Goal: Transaction & Acquisition: Purchase product/service

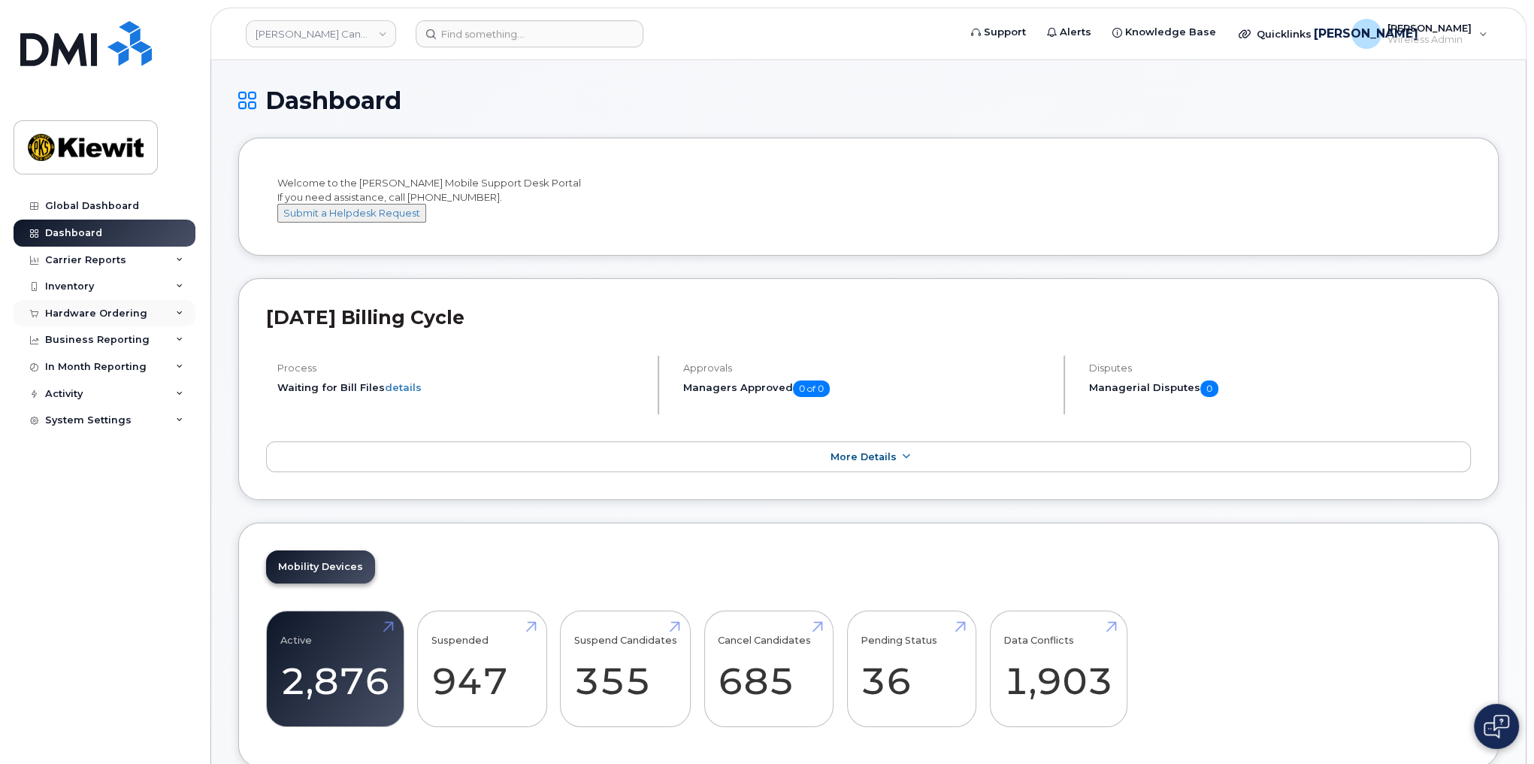
click at [171, 311] on div "Hardware Ordering" at bounding box center [105, 313] width 182 height 27
click at [91, 310] on div "Hardware Ordering" at bounding box center [96, 313] width 102 height 12
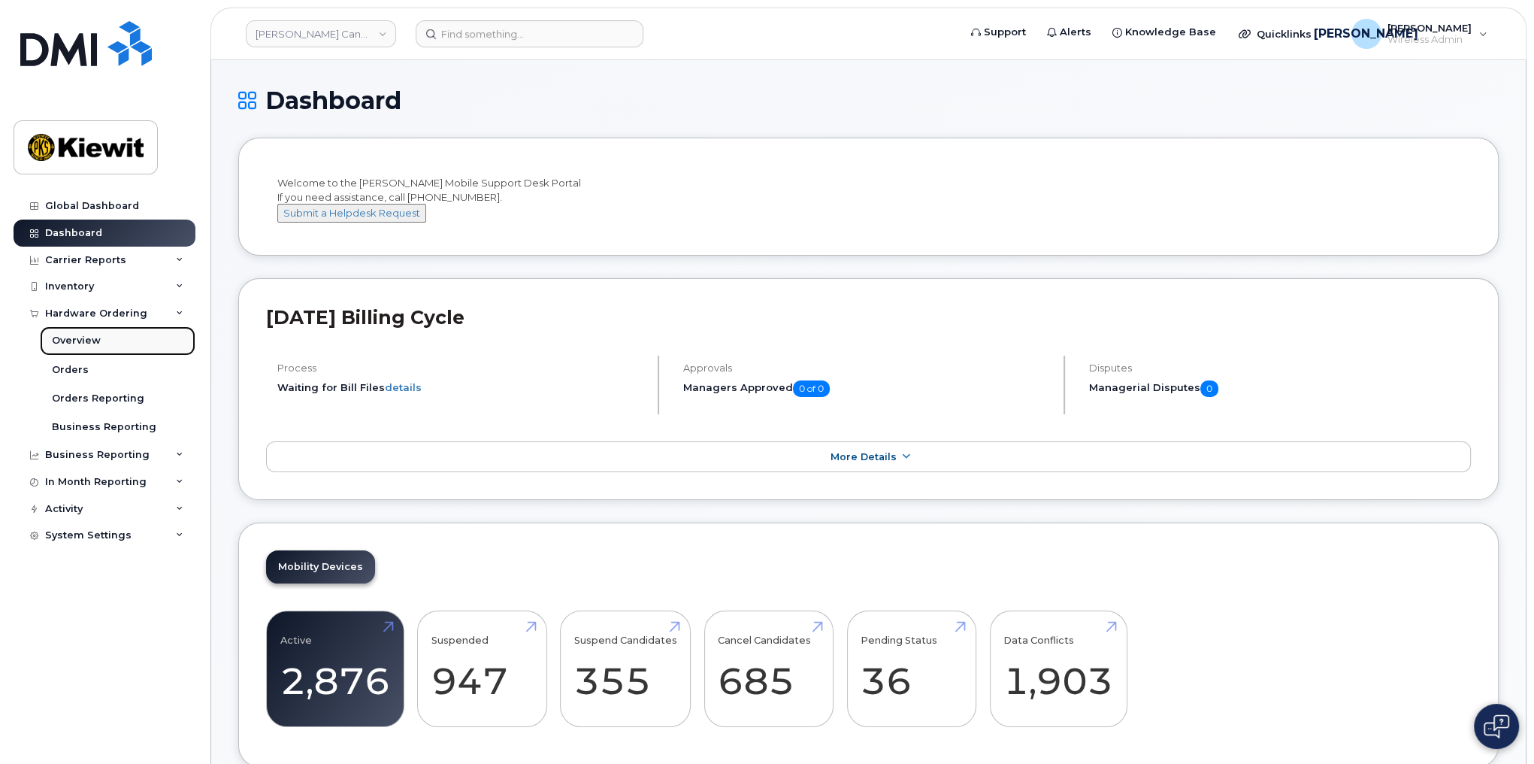
click at [74, 334] on div "Overview" at bounding box center [76, 341] width 49 height 14
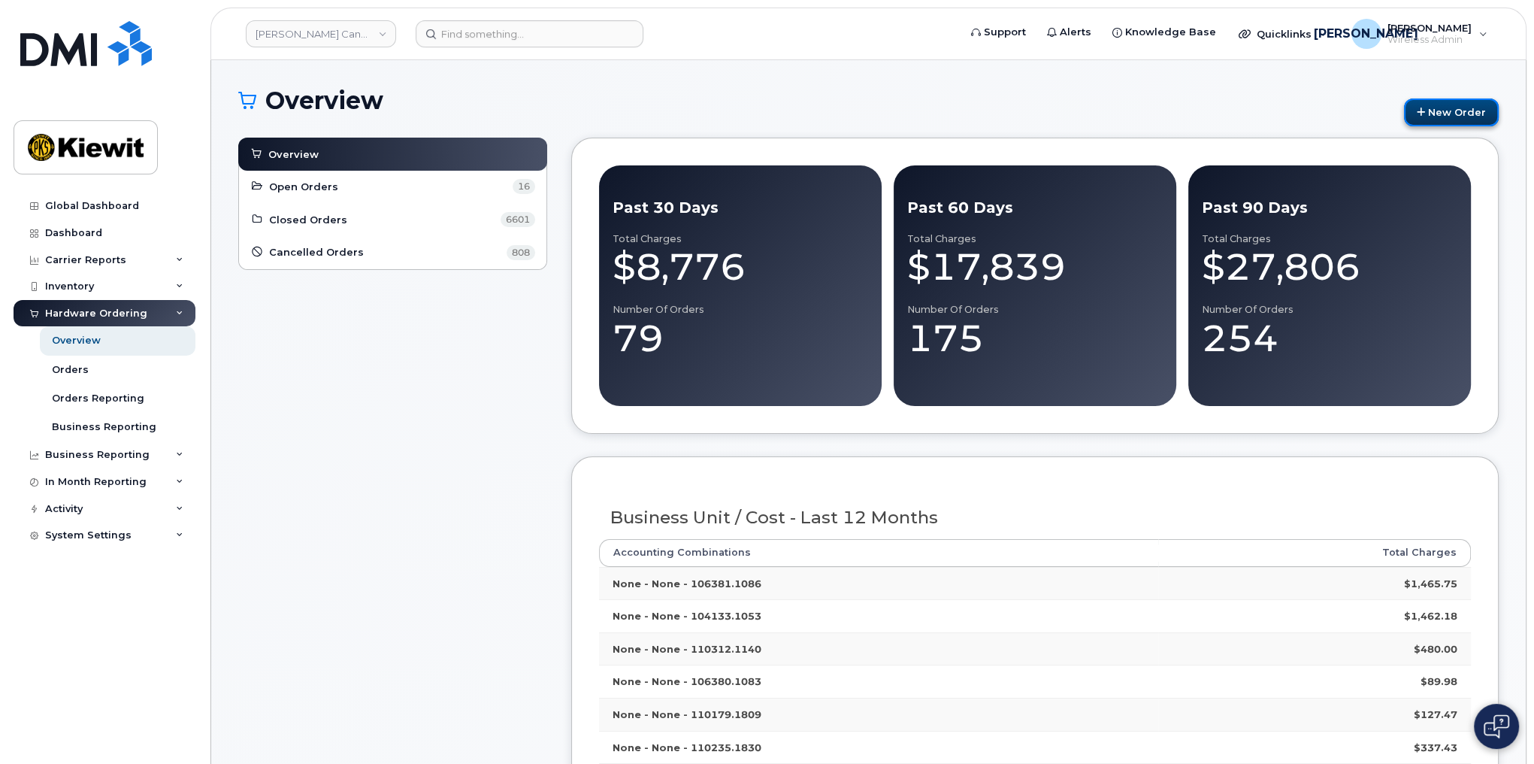
click at [1434, 113] on link "New Order" at bounding box center [1451, 112] width 95 height 28
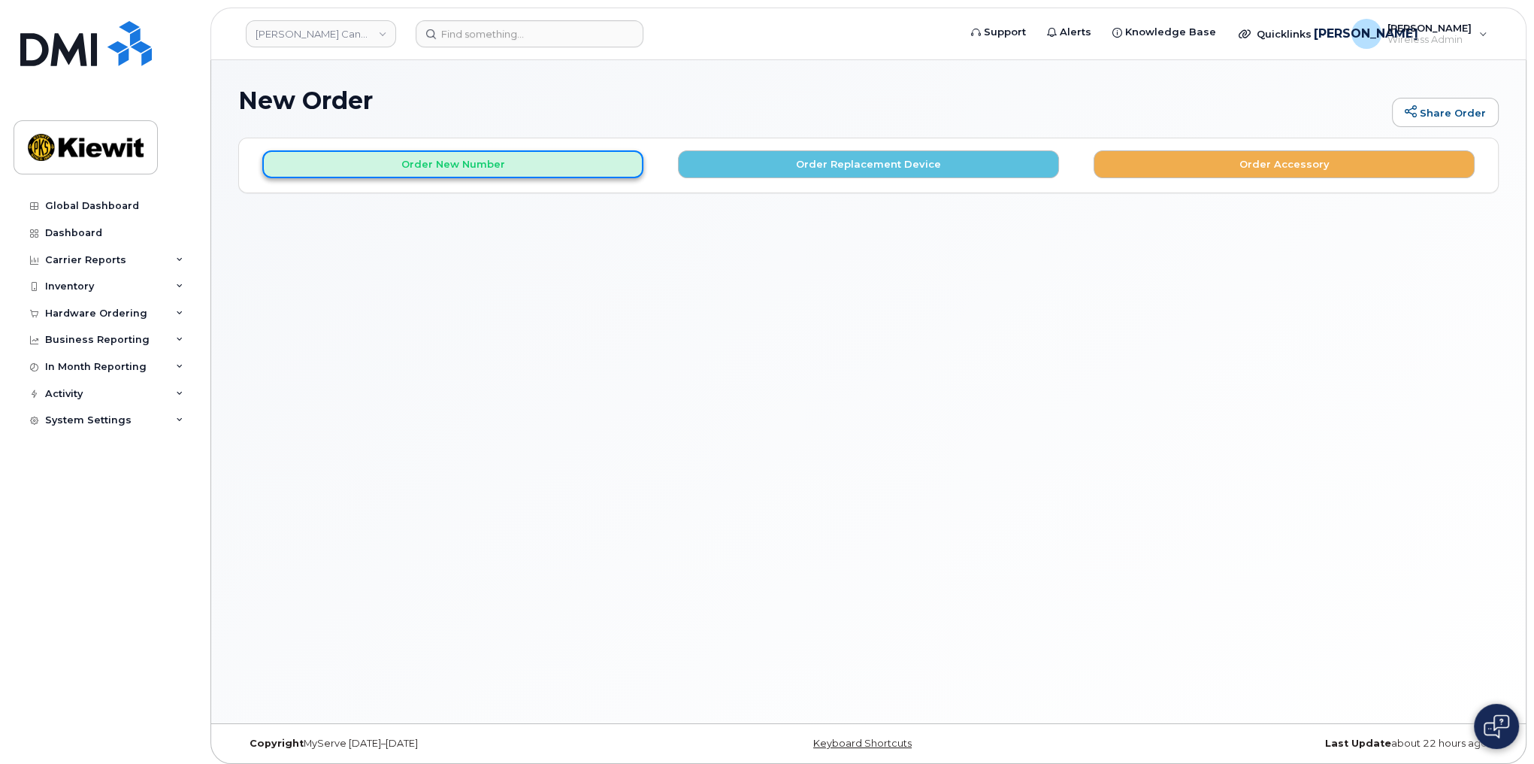
click at [563, 165] on button "Order New Number" at bounding box center [452, 164] width 381 height 28
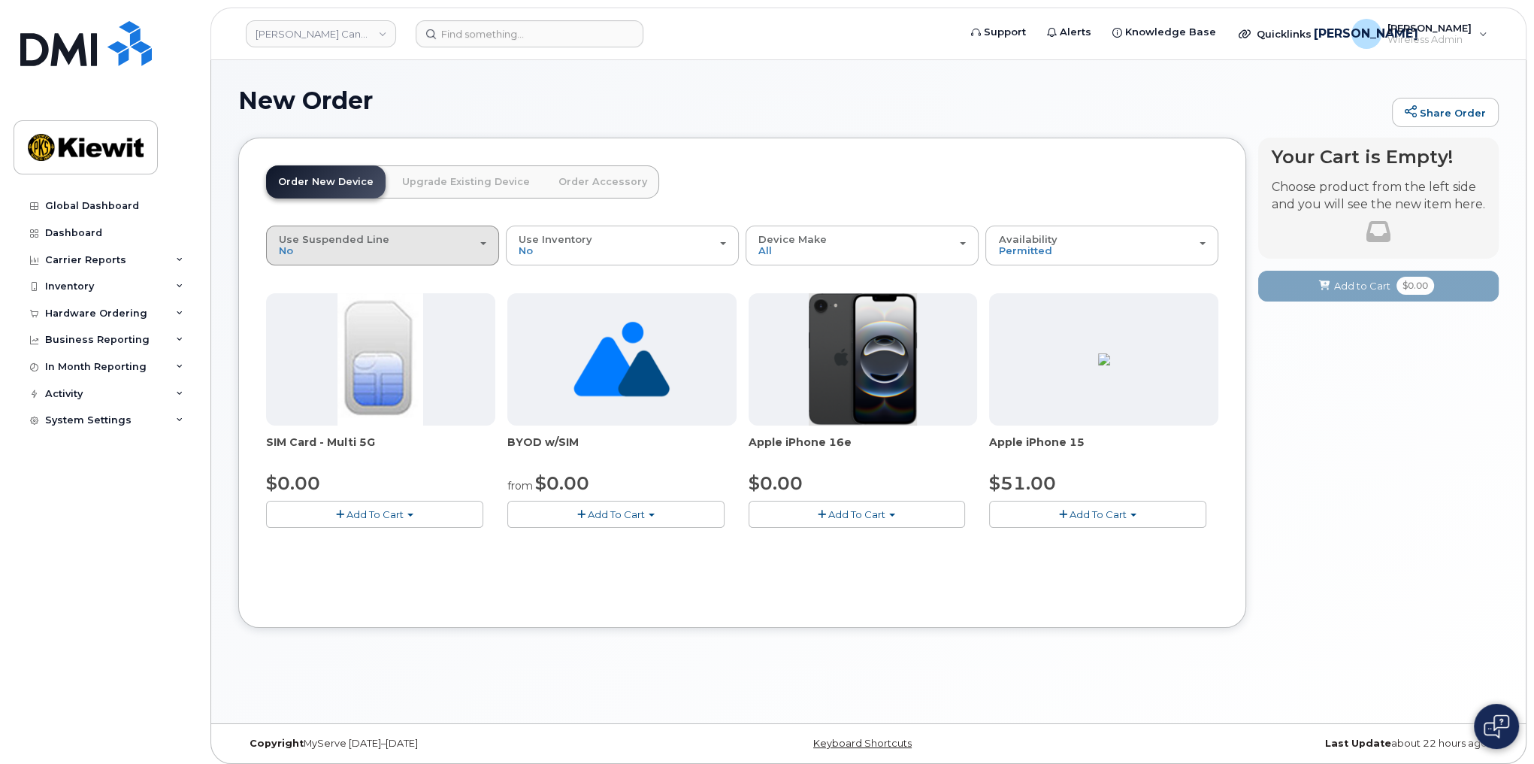
click at [486, 250] on button "Use Suspended Line No" at bounding box center [382, 244] width 233 height 39
click at [734, 195] on header "Order New Device Upgrade Existing Device Order Accessory Order new device and n…" at bounding box center [742, 195] width 952 height 60
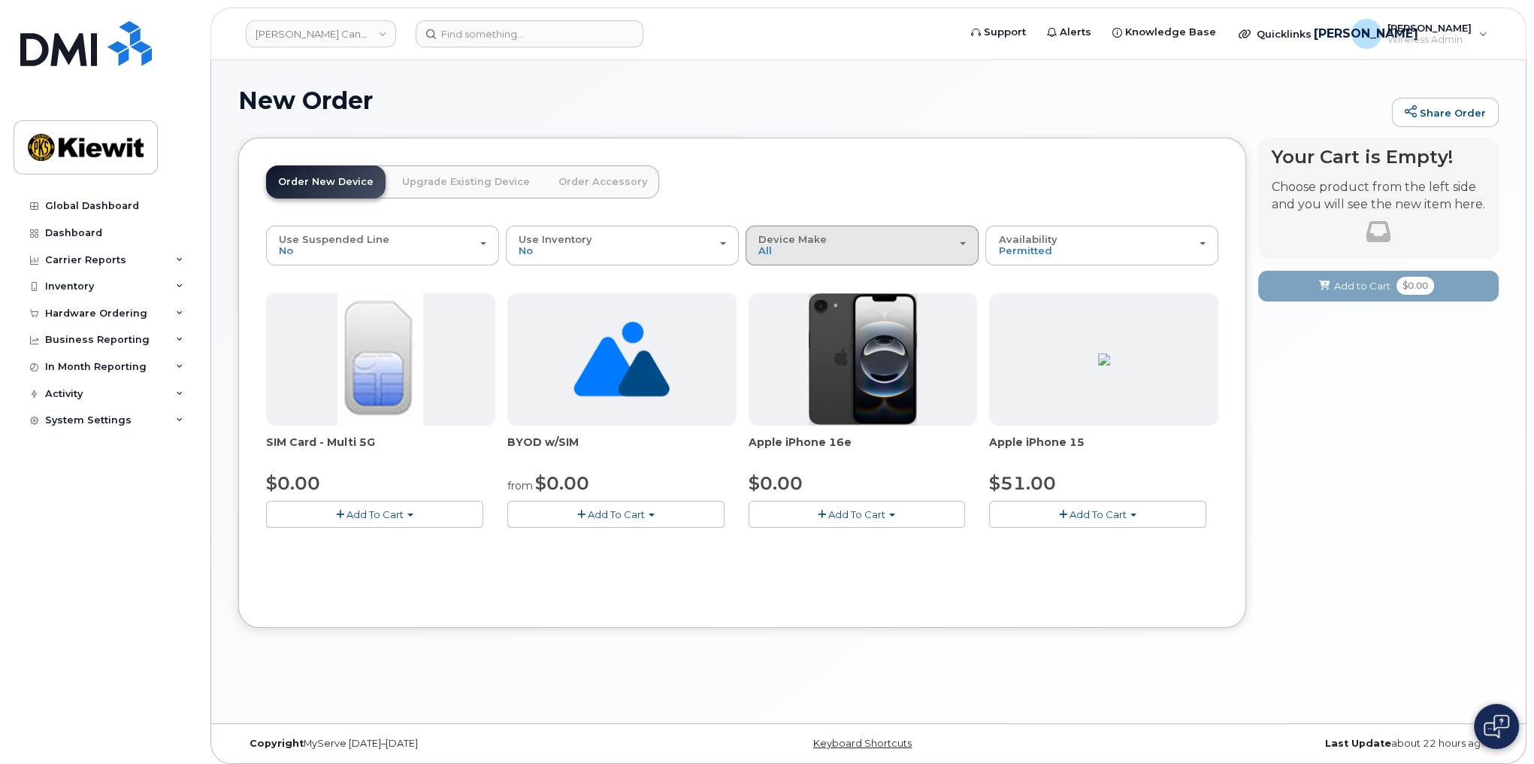
click at [892, 240] on div "Device Make All iPhone Unknown" at bounding box center [861, 245] width 207 height 23
click at [893, 198] on header "Order New Device Upgrade Existing Device Order Accessory Order new device and n…" at bounding box center [742, 195] width 952 height 60
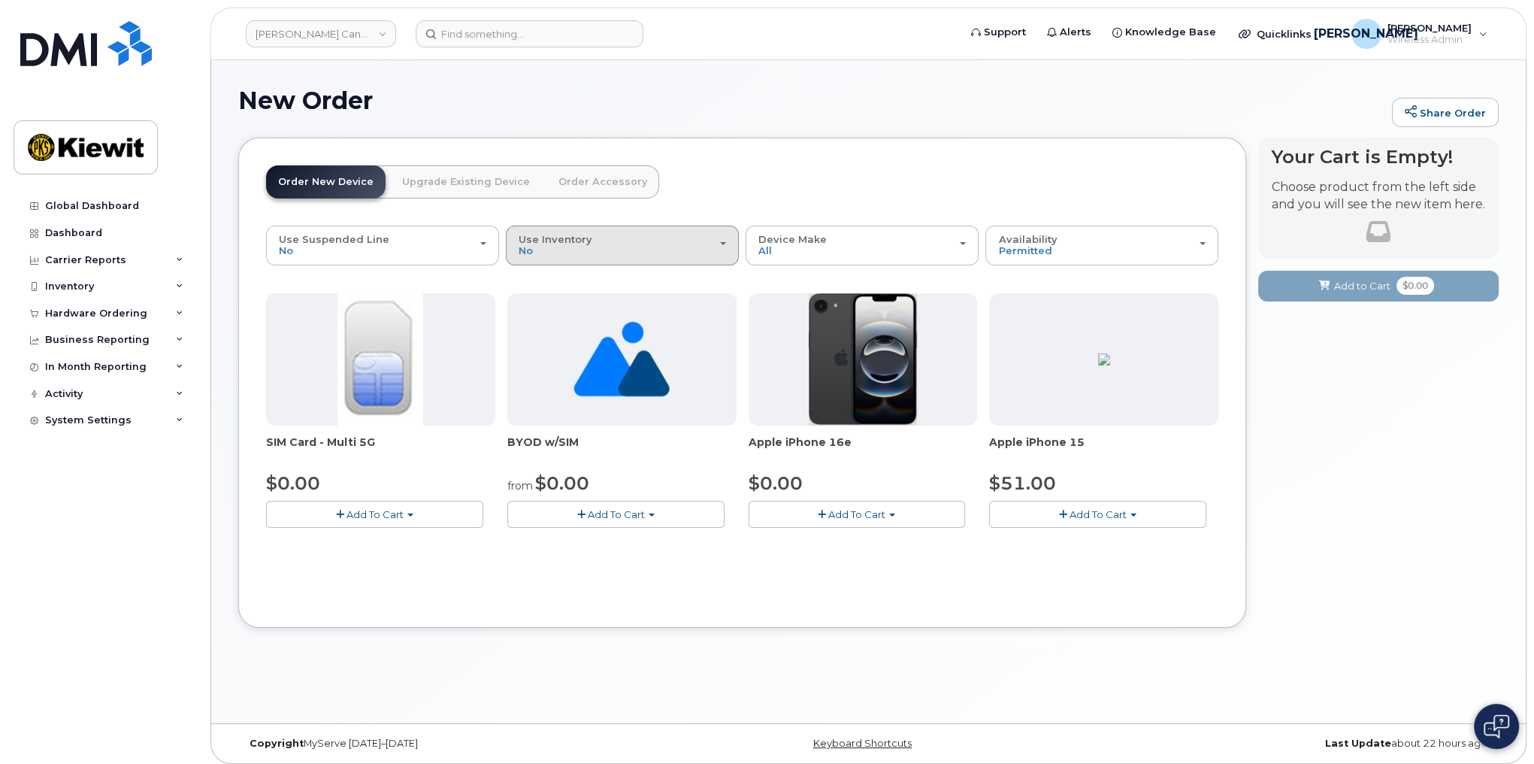
click at [637, 234] on div "Use Inventory No" at bounding box center [622, 245] width 207 height 23
click at [700, 198] on header "Order New Device Upgrade Existing Device Order Accessory Order new device and n…" at bounding box center [742, 195] width 952 height 60
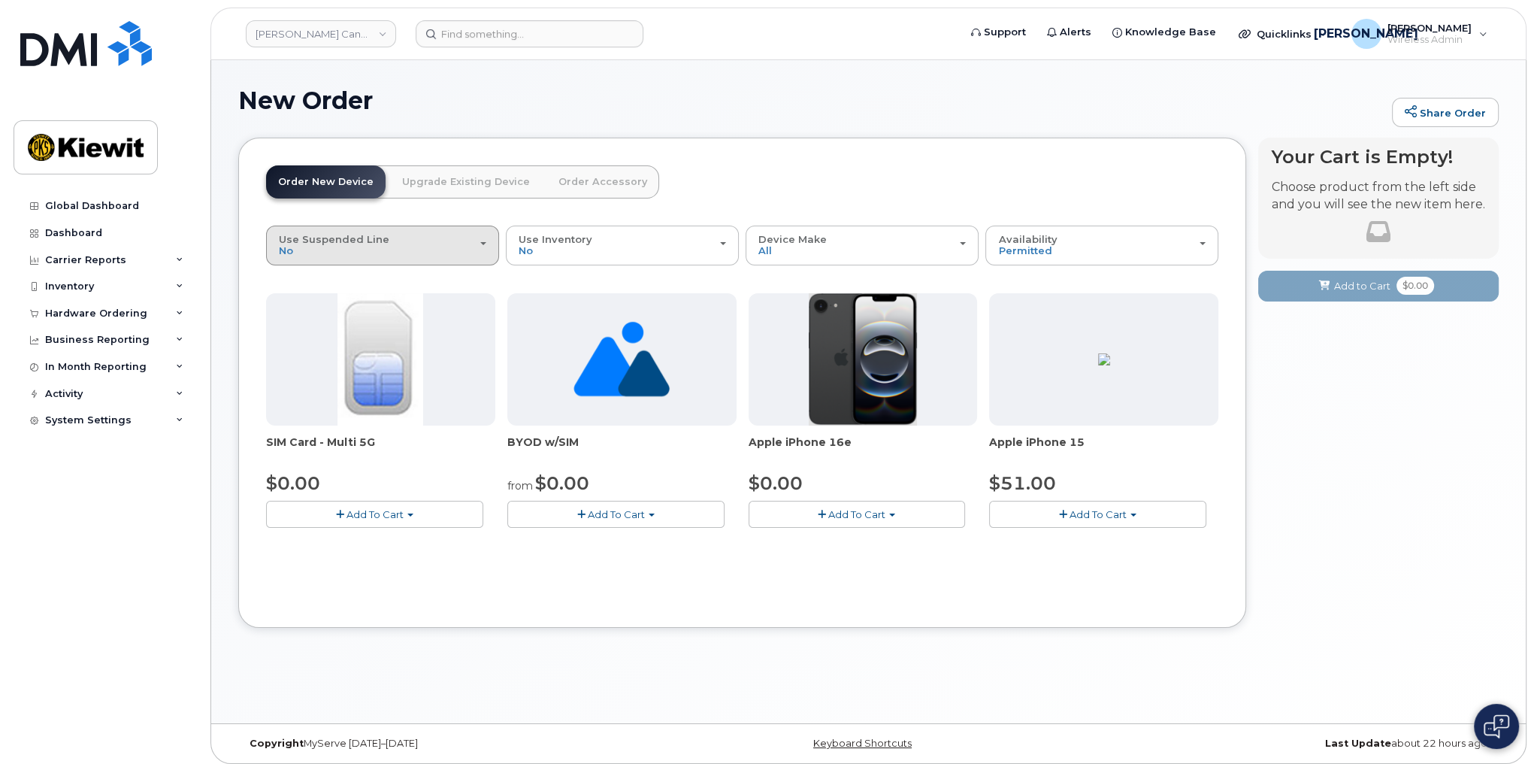
click at [320, 247] on div "Use Suspended Line No" at bounding box center [382, 245] width 207 height 23
click at [830, 167] on header "Order New Device Upgrade Existing Device Order Accessory Order new device and n…" at bounding box center [742, 195] width 952 height 60
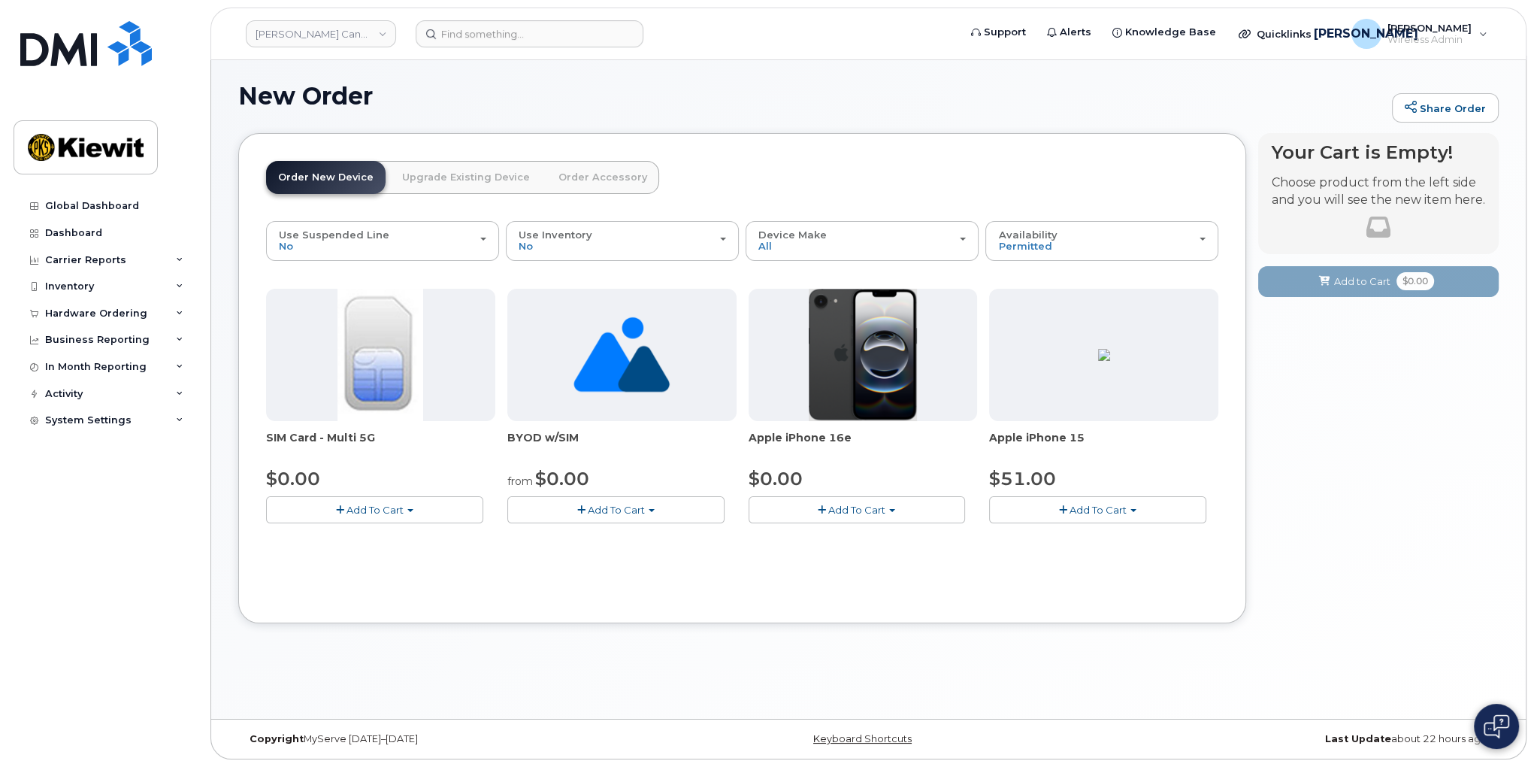
scroll to position [7, 0]
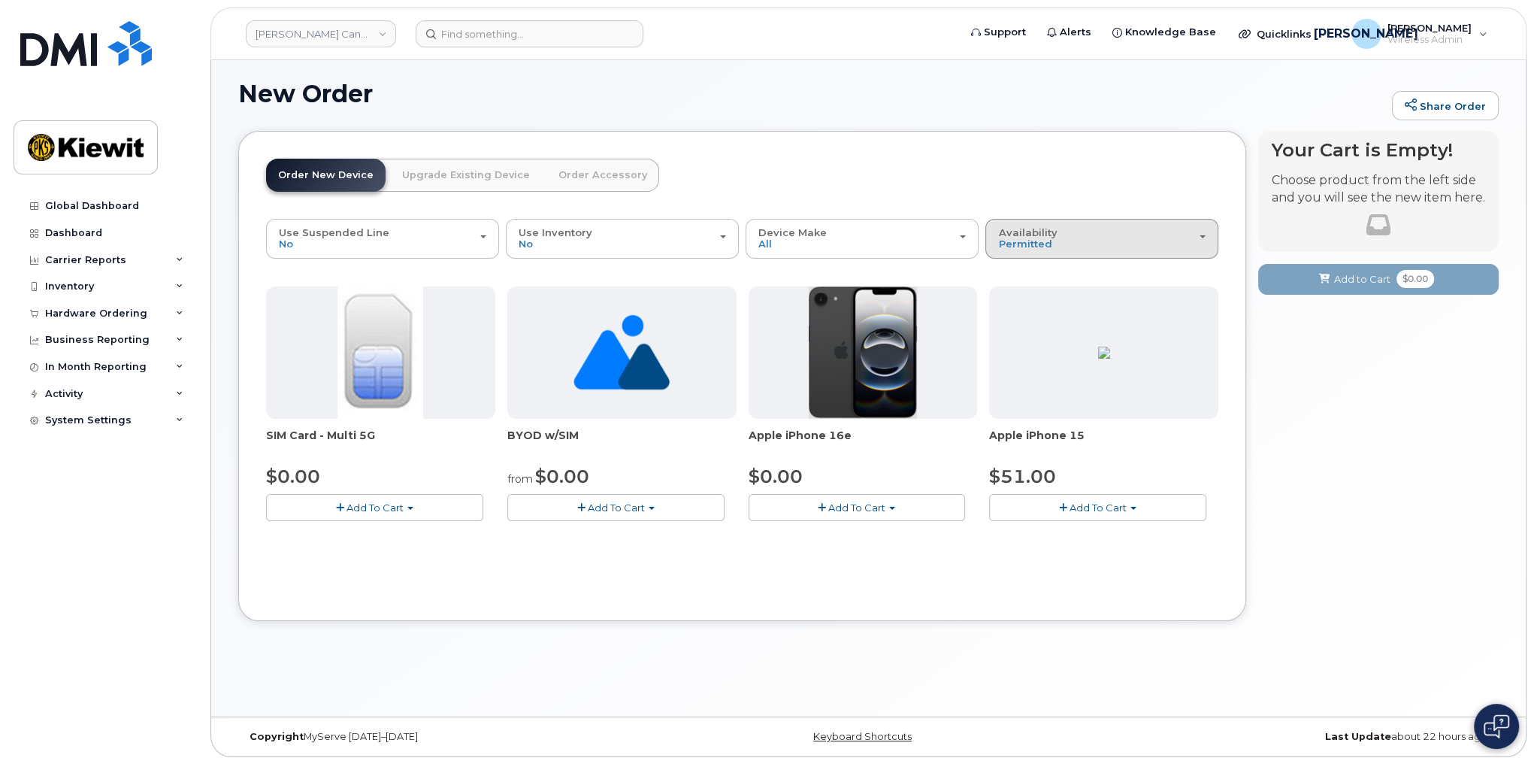
click at [1106, 246] on div "Availability Permitted All" at bounding box center [1101, 238] width 207 height 23
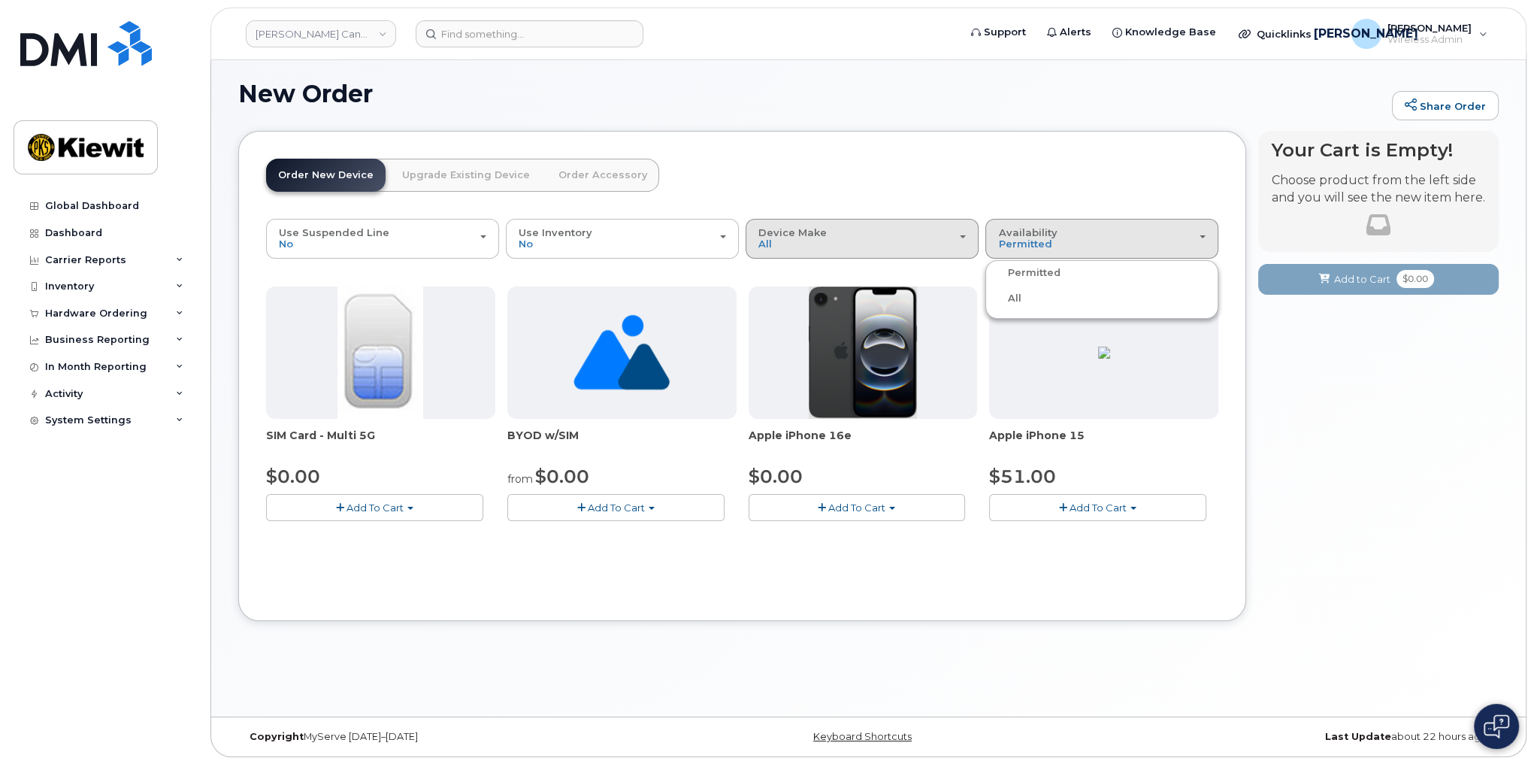
click at [794, 244] on div "Device Make All iPhone Unknown" at bounding box center [861, 238] width 207 height 23
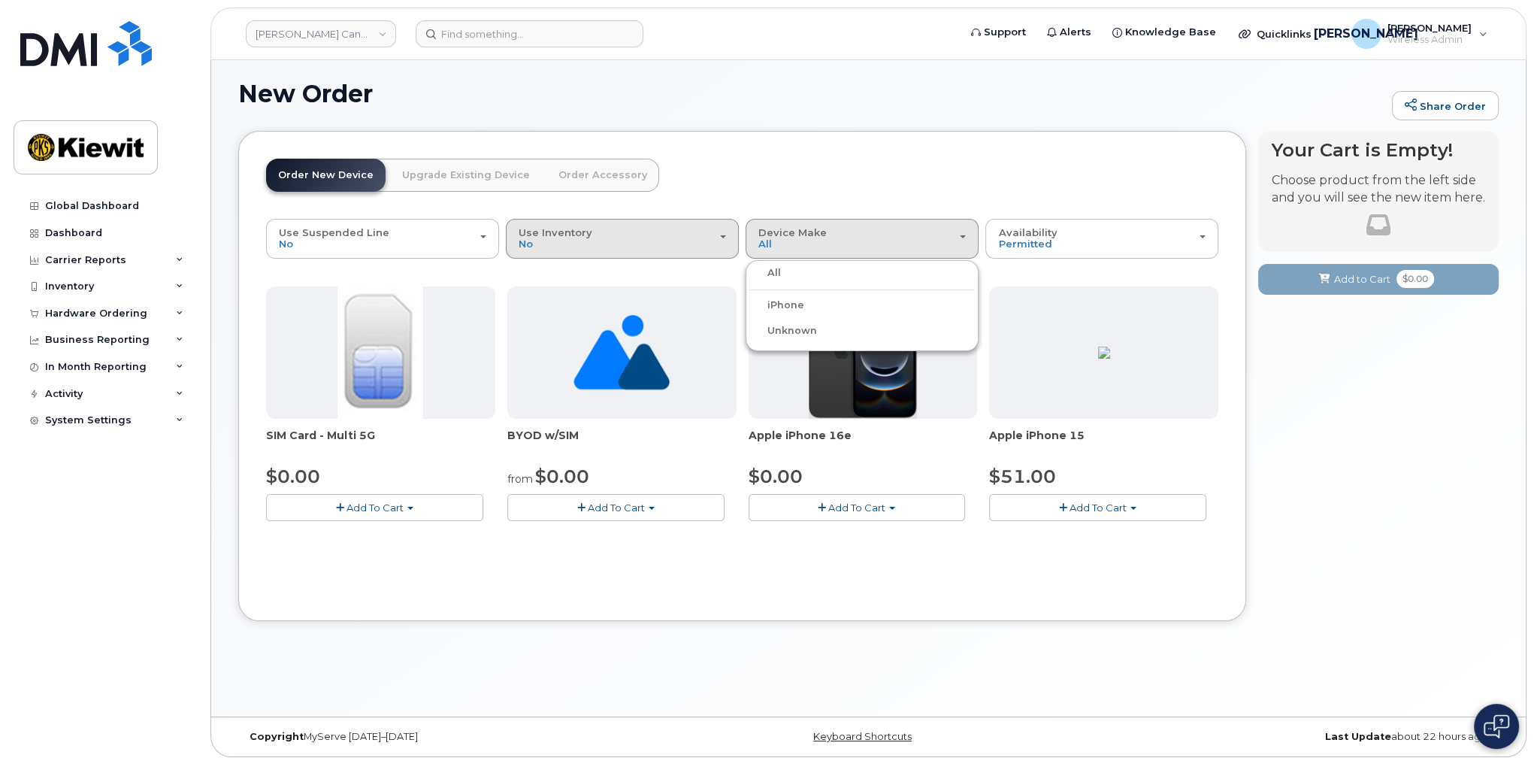
click at [568, 245] on div "Use Inventory No" at bounding box center [622, 238] width 207 height 23
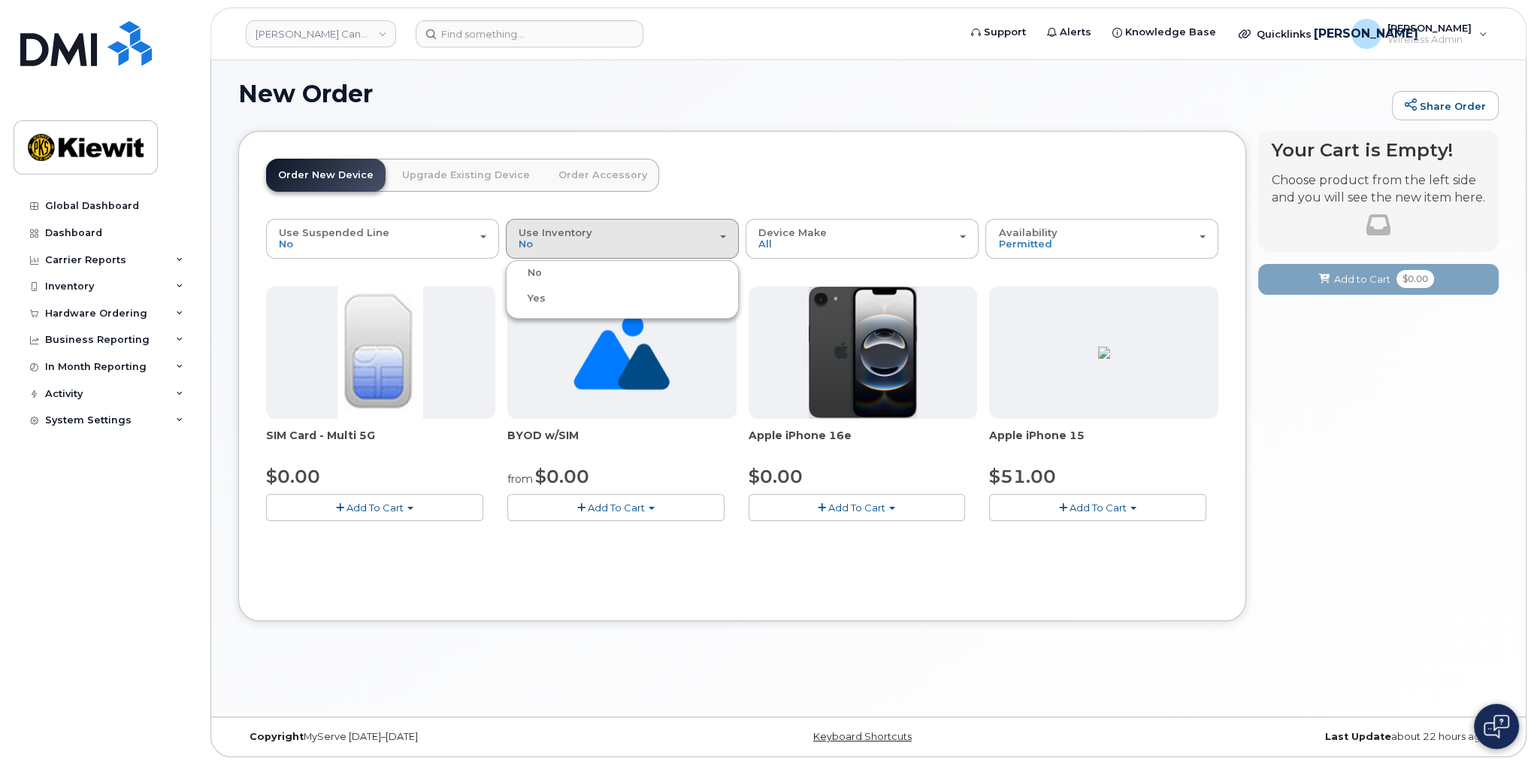
click at [546, 274] on div "No" at bounding box center [622, 273] width 225 height 18
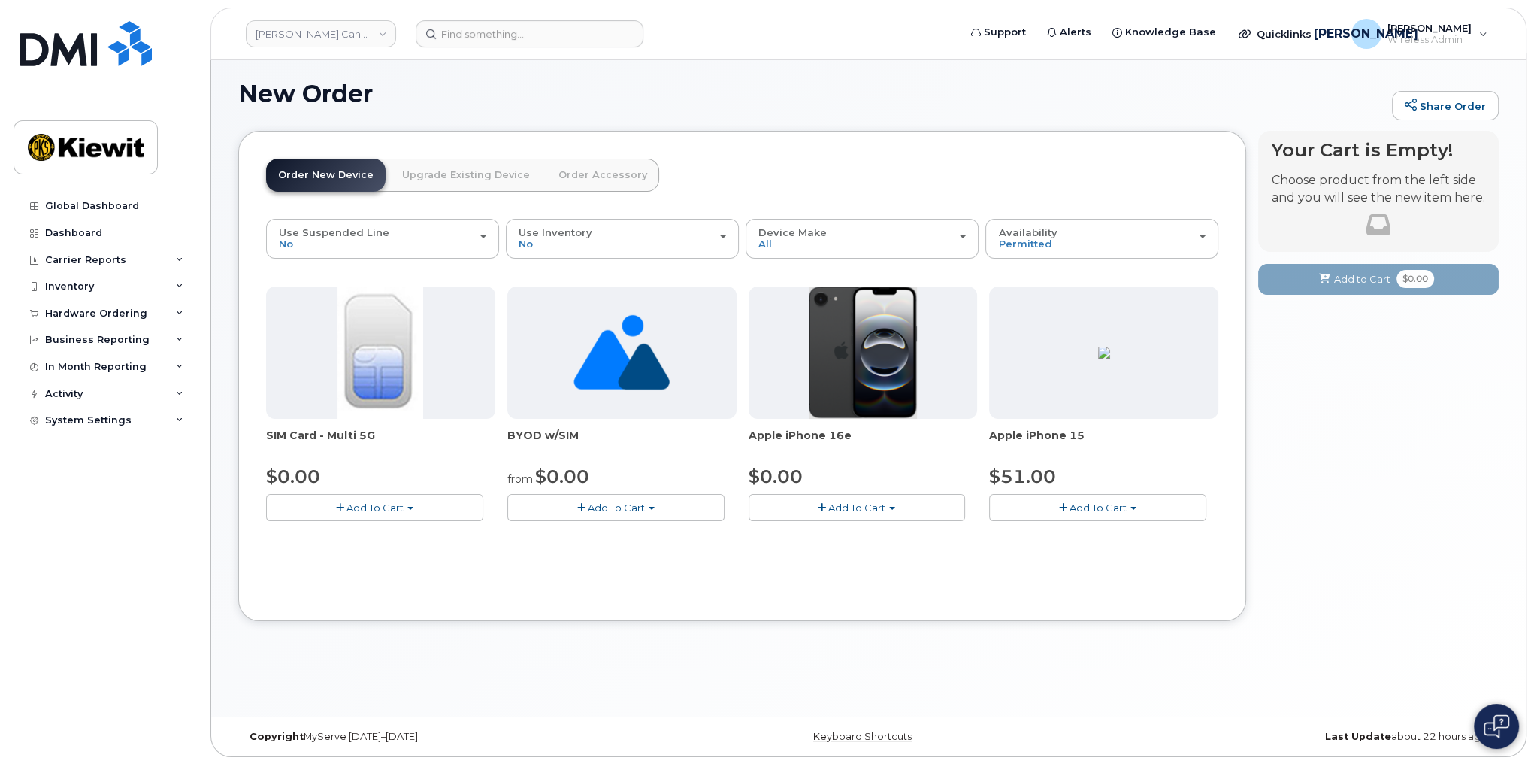
click at [454, 171] on link "Upgrade Existing Device" at bounding box center [466, 175] width 152 height 33
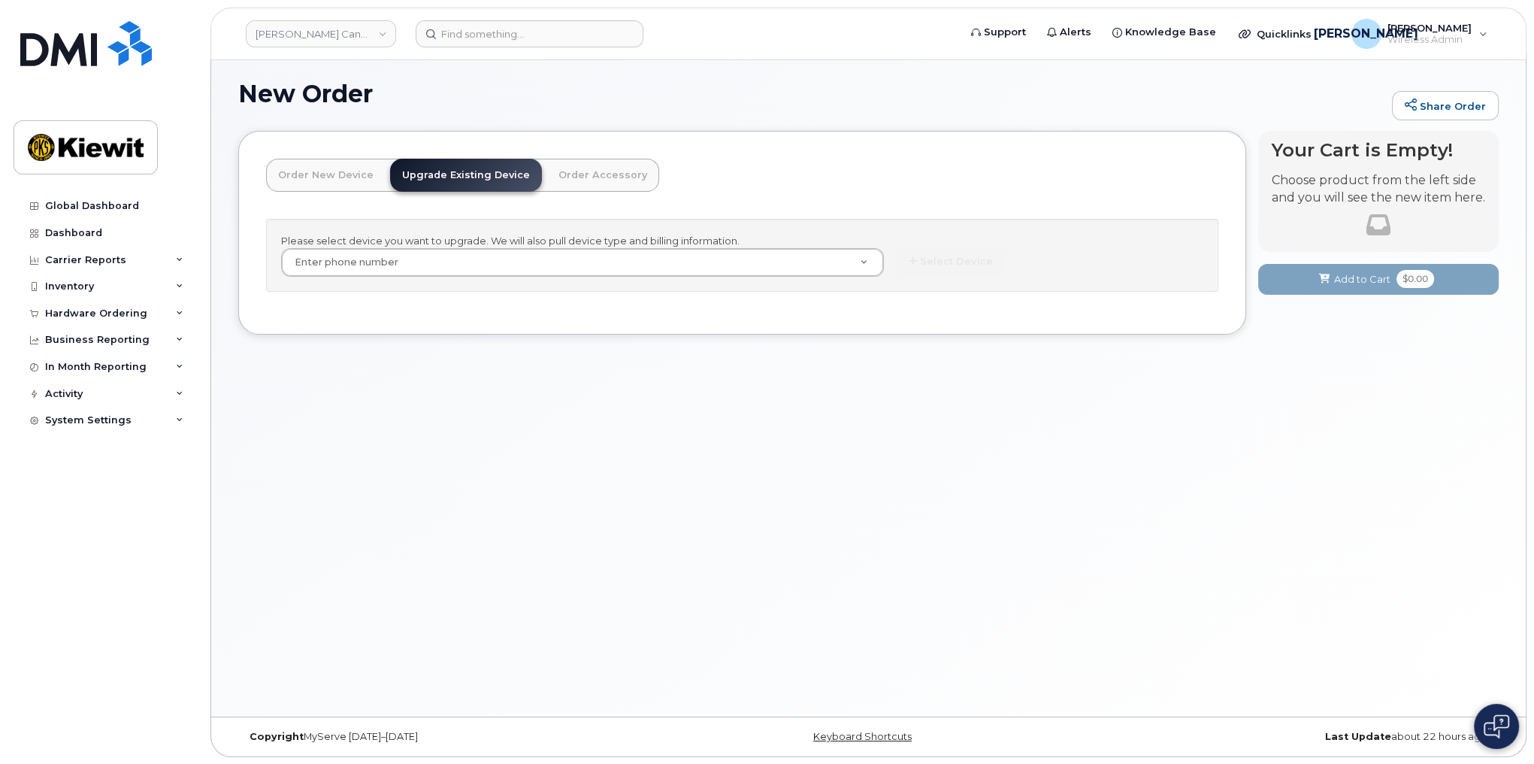
click at [328, 183] on link "Order New Device" at bounding box center [325, 175] width 119 height 33
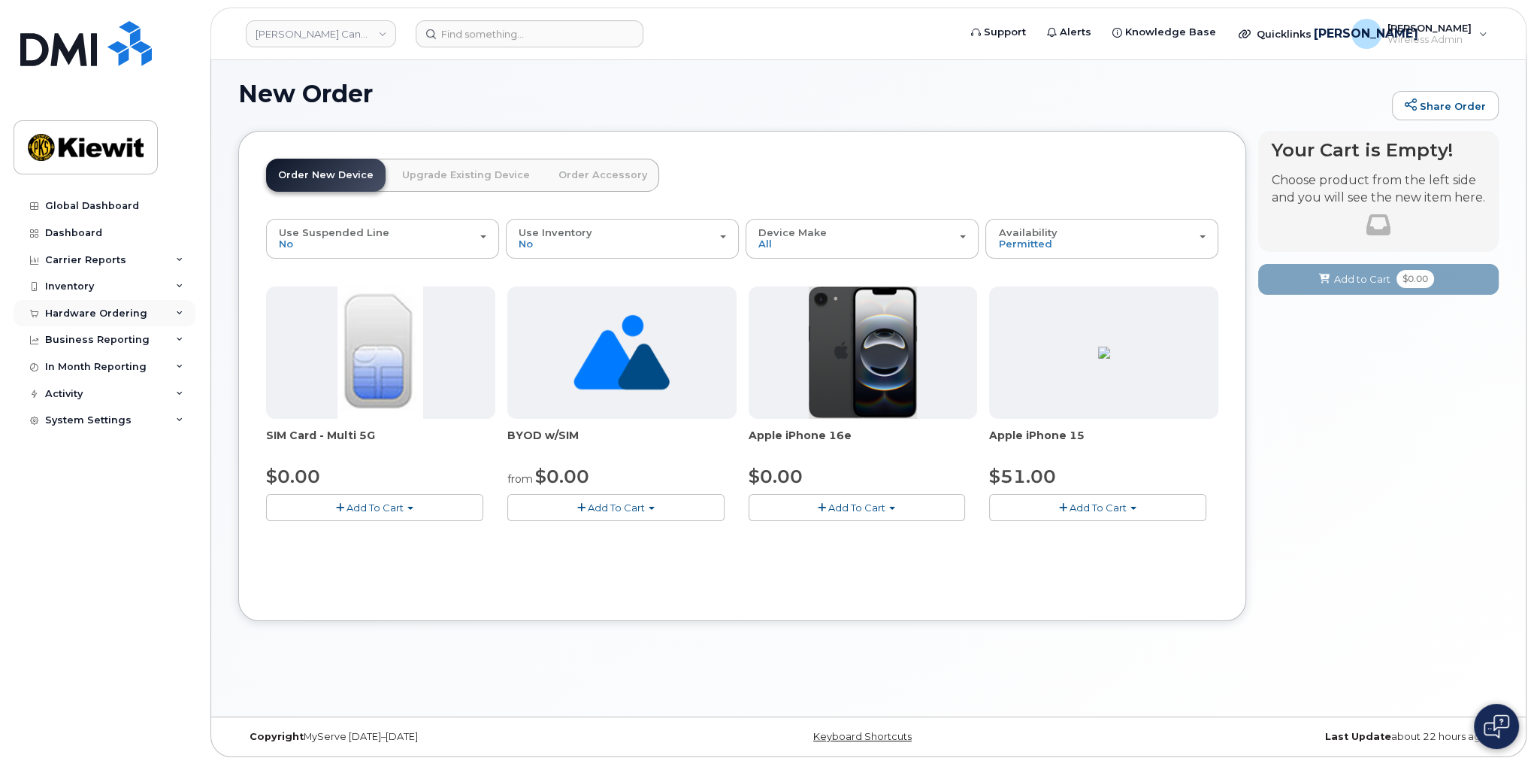
click at [180, 311] on icon at bounding box center [180, 314] width 8 height 8
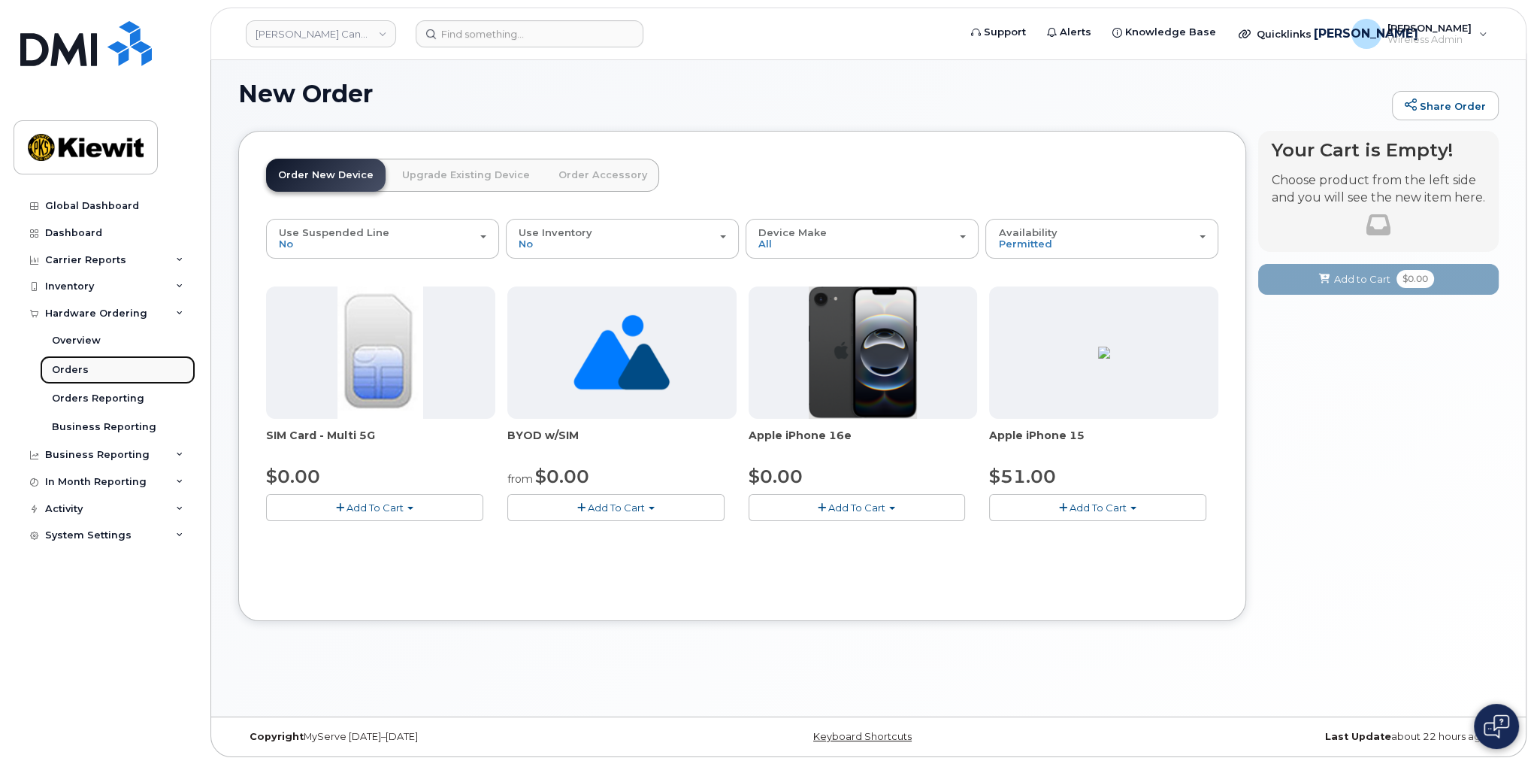
click at [75, 366] on div "Orders" at bounding box center [70, 370] width 37 height 14
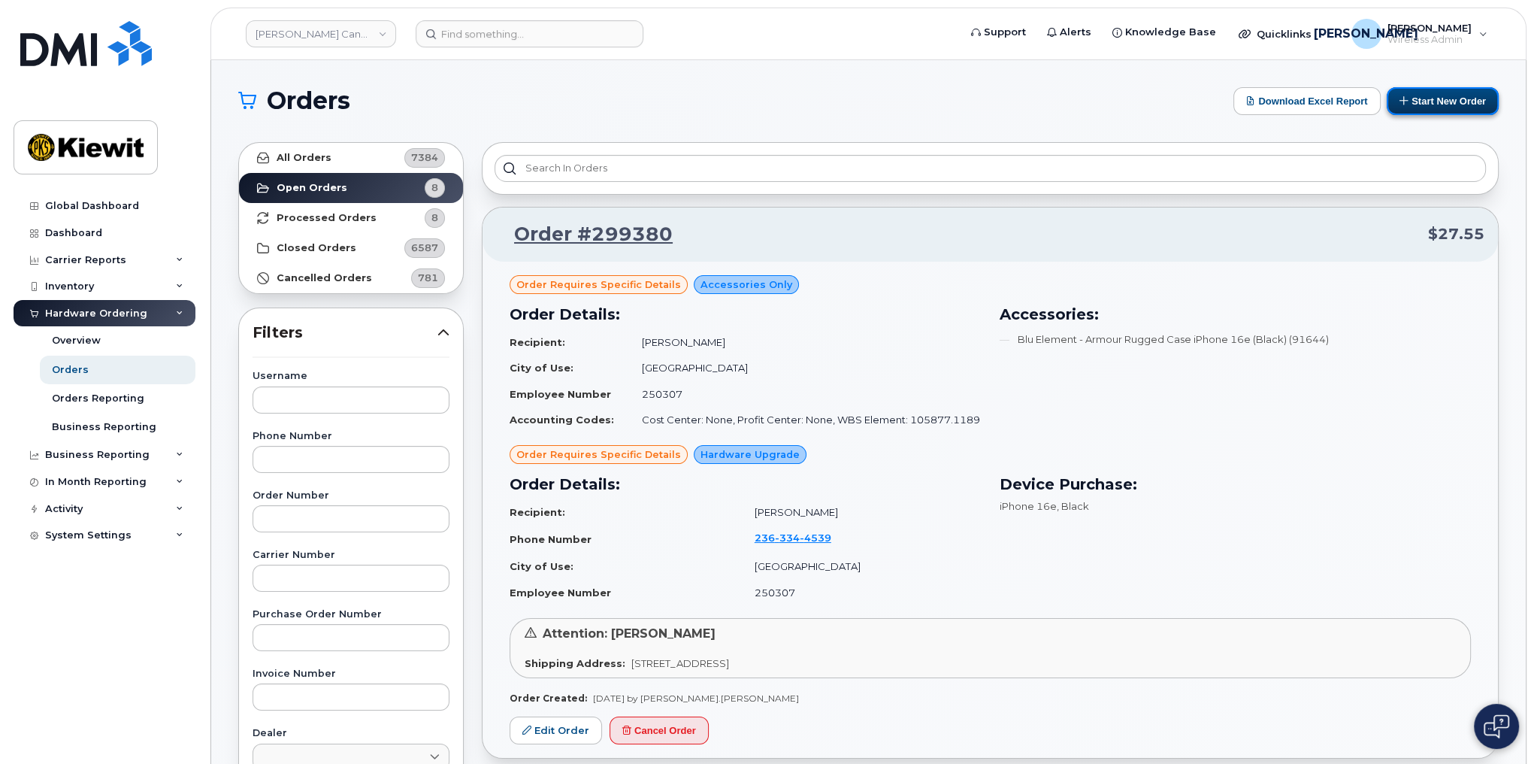
click at [1480, 96] on button "Start New Order" at bounding box center [1443, 101] width 112 height 28
click at [1443, 101] on button "Start New Order" at bounding box center [1443, 101] width 112 height 28
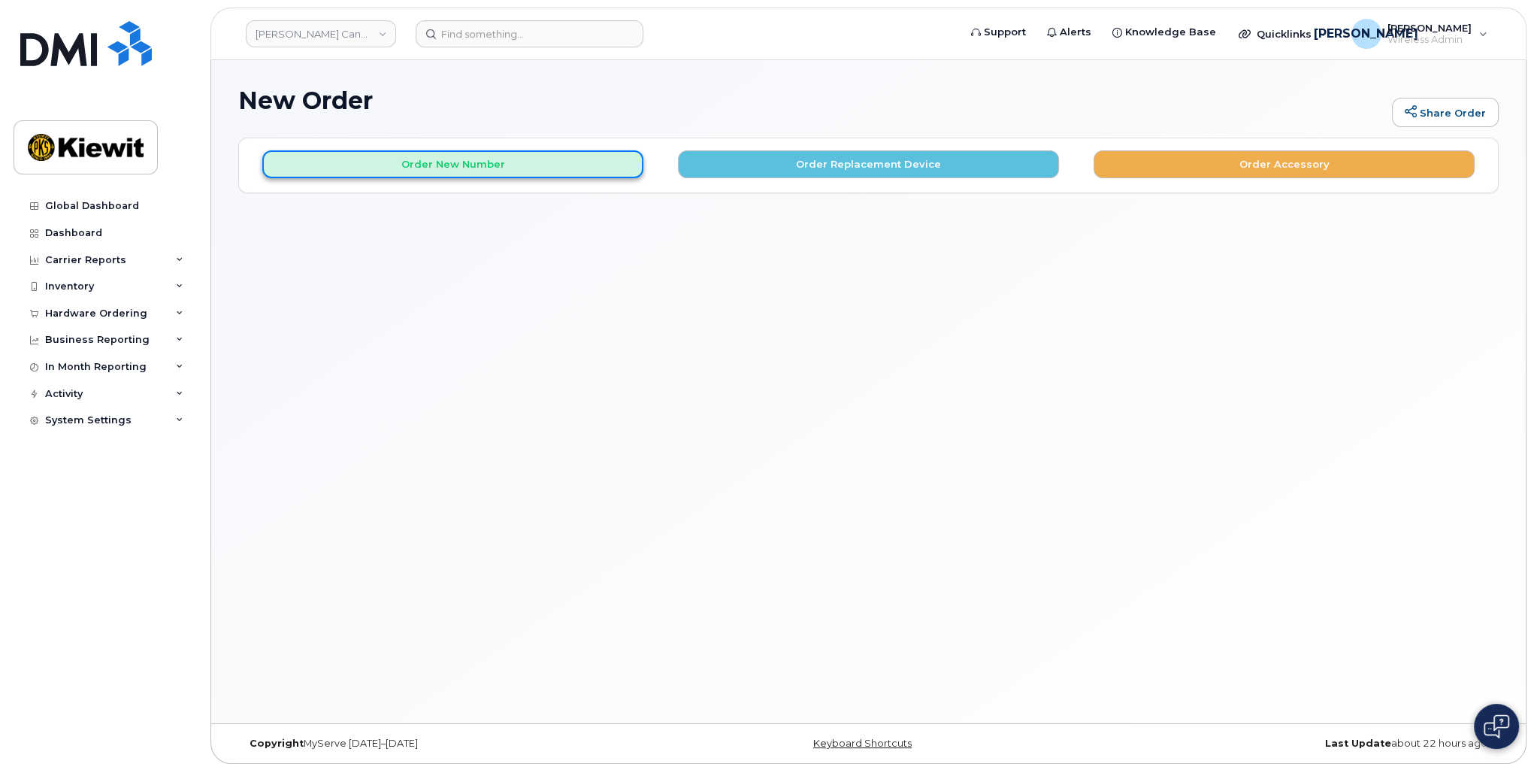
click at [579, 170] on button "Order New Number" at bounding box center [452, 164] width 381 height 28
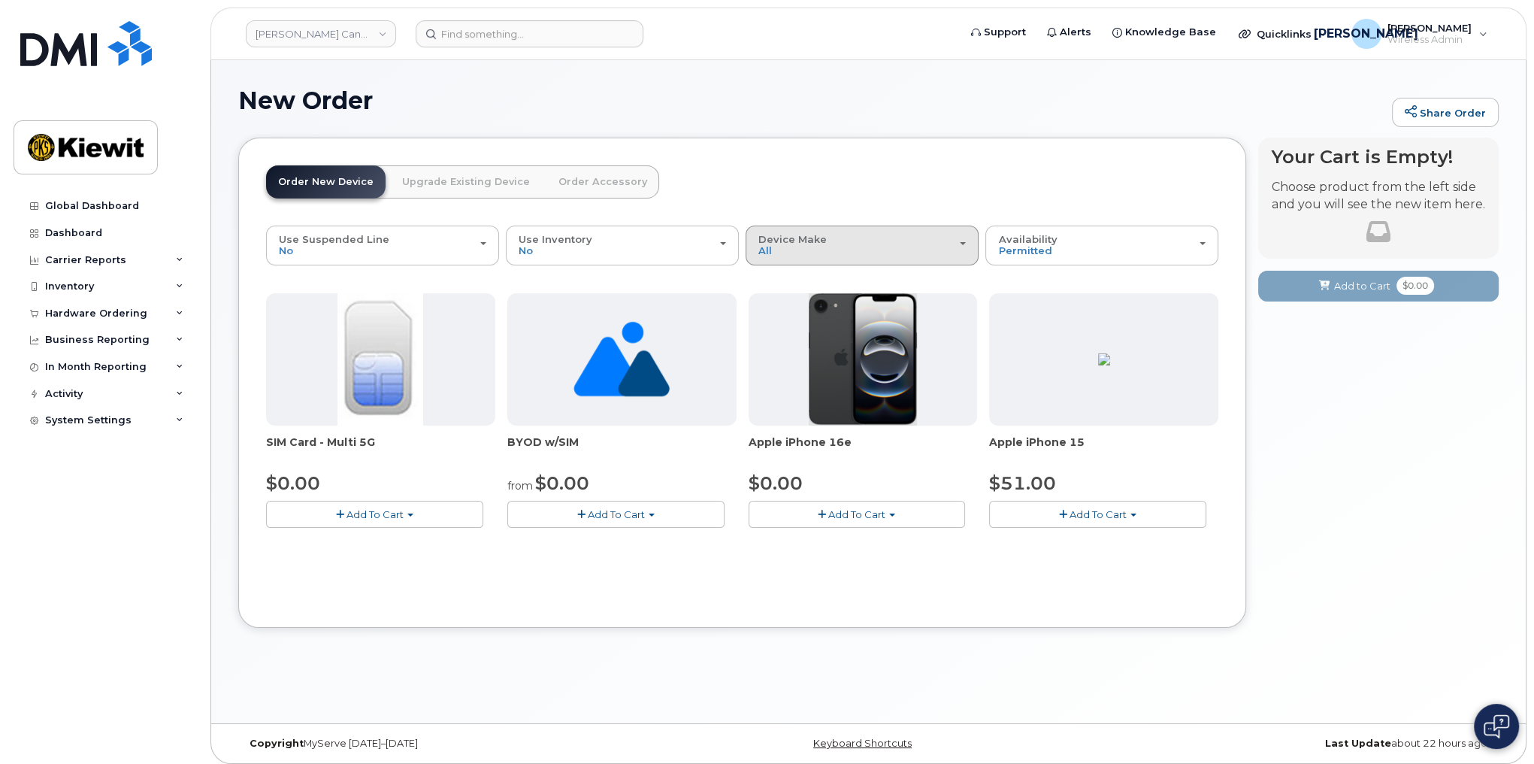
click at [797, 252] on div "Device Make All iPhone Unknown" at bounding box center [861, 245] width 207 height 23
click at [770, 280] on label "All" at bounding box center [765, 280] width 32 height 18
click at [0, 0] on input "All" at bounding box center [0, 0] width 0 height 0
click at [480, 178] on link "Upgrade Existing Device" at bounding box center [466, 181] width 152 height 33
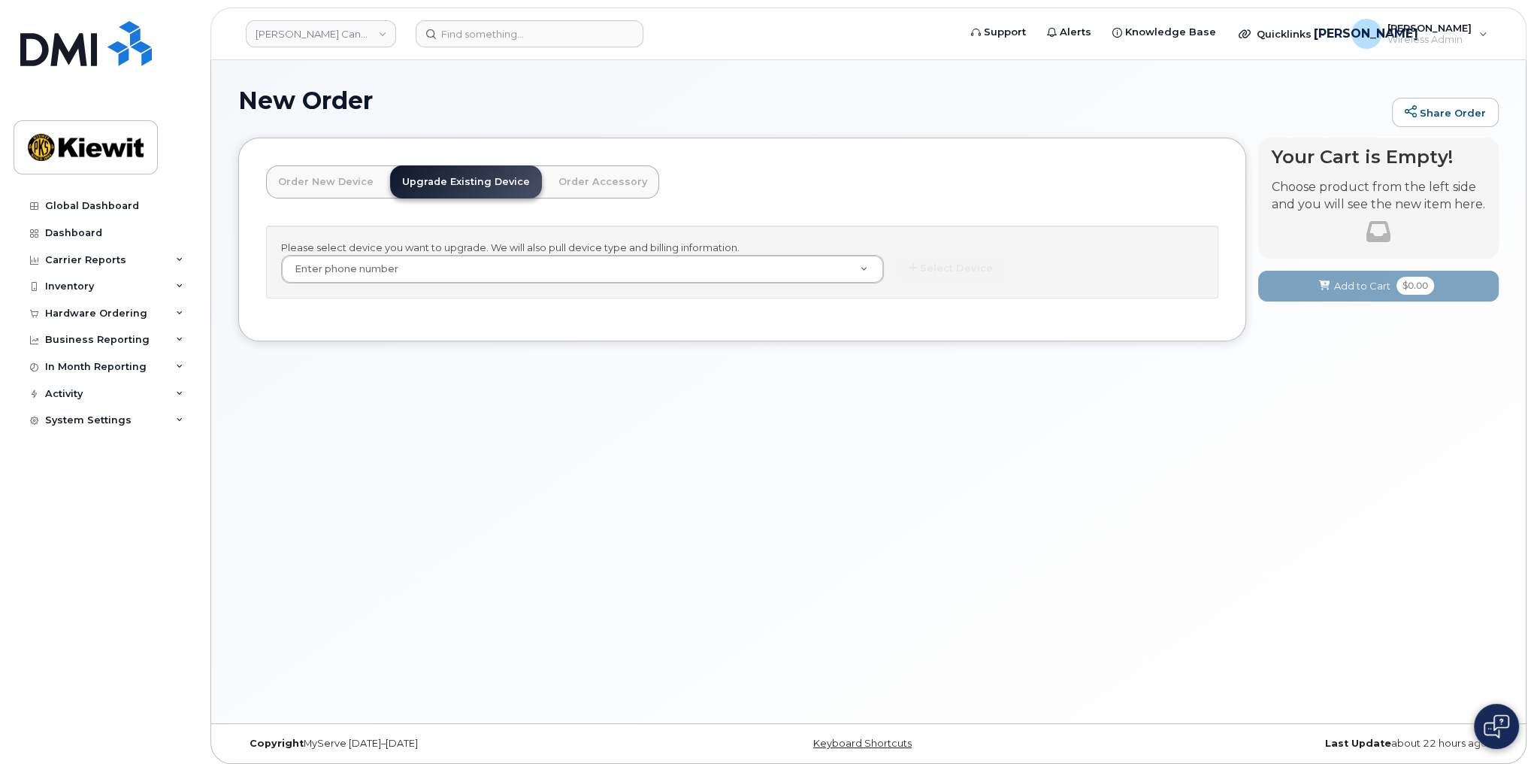
click at [631, 178] on link "Order Accessory" at bounding box center [602, 181] width 113 height 33
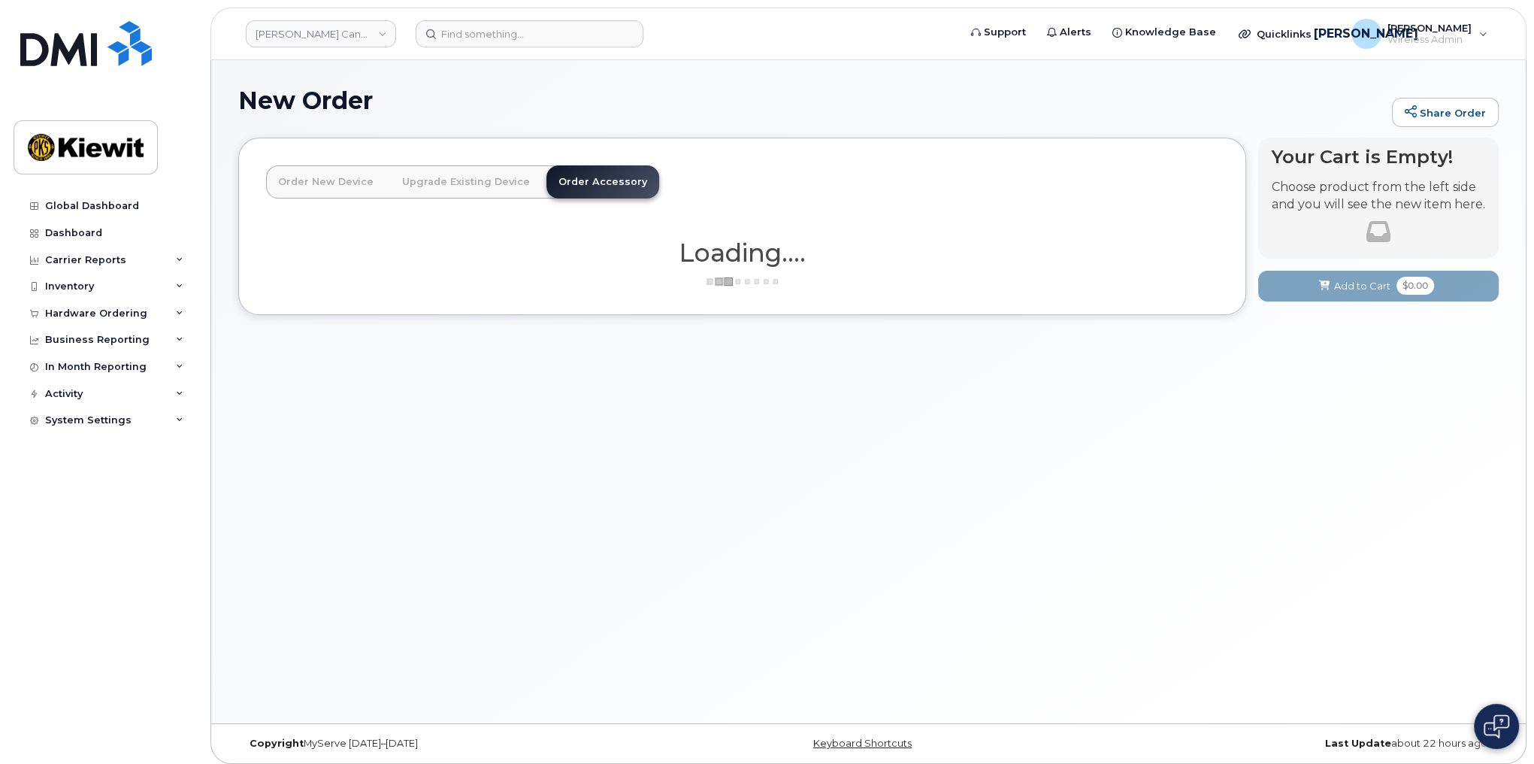
click at [306, 179] on link "Order New Device" at bounding box center [325, 181] width 119 height 33
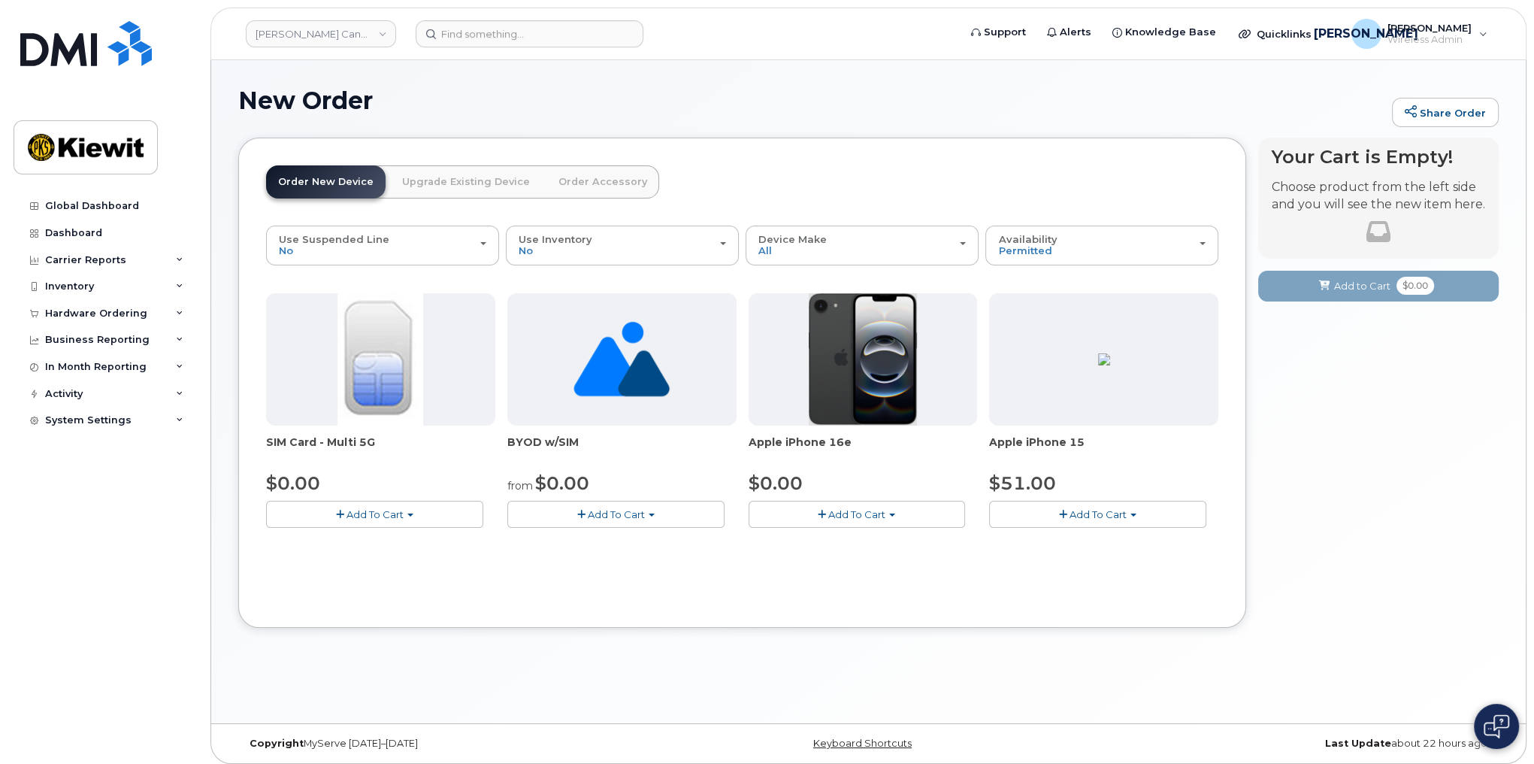
click at [892, 510] on button "Add To Cart" at bounding box center [857, 514] width 217 height 26
click at [794, 645] on div "Order New Device Upgrade Existing Device Order Accessory Order new device and n…" at bounding box center [868, 394] width 1260 height 513
